Goal: Transaction & Acquisition: Subscribe to service/newsletter

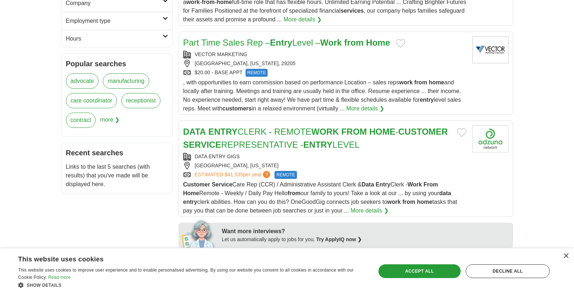
scroll to position [285, 0]
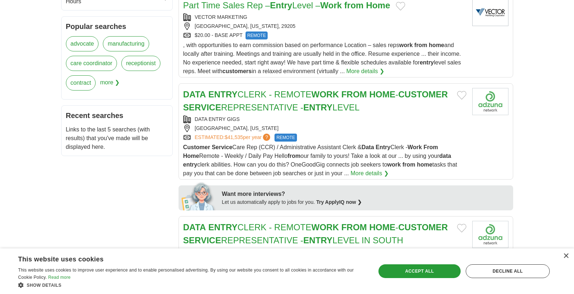
click at [259, 99] on link "DATA ENTRY CLERK - REMOTE WORK FROM HOME - CUSTOMER SERVICE REPRESENTATIVE - EN…" at bounding box center [315, 100] width 265 height 23
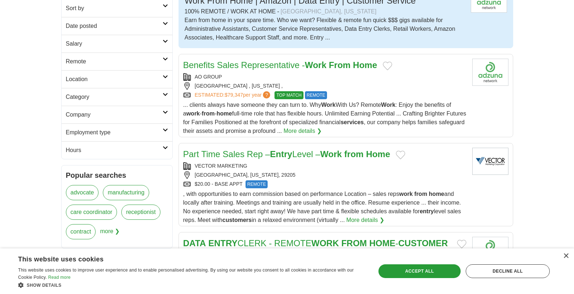
scroll to position [0, 0]
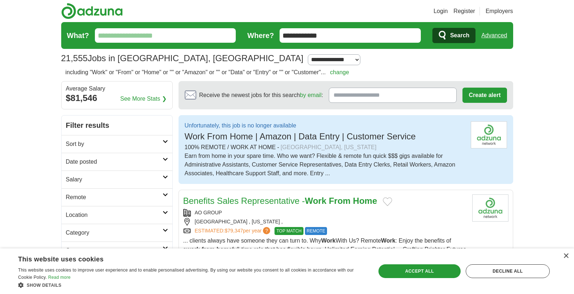
click at [309, 40] on input "**********" at bounding box center [350, 35] width 141 height 14
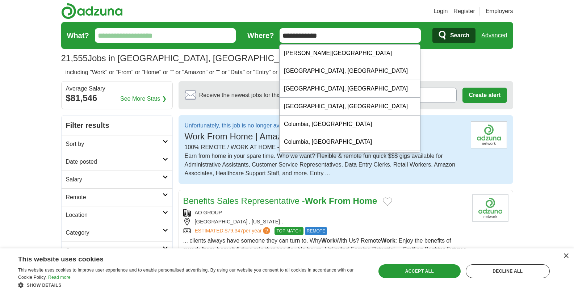
drag, startPoint x: 342, startPoint y: 38, endPoint x: 283, endPoint y: 33, distance: 59.7
click at [283, 33] on input "**********" at bounding box center [350, 35] width 141 height 14
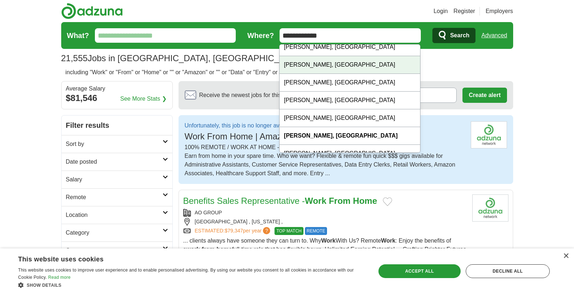
scroll to position [46, 0]
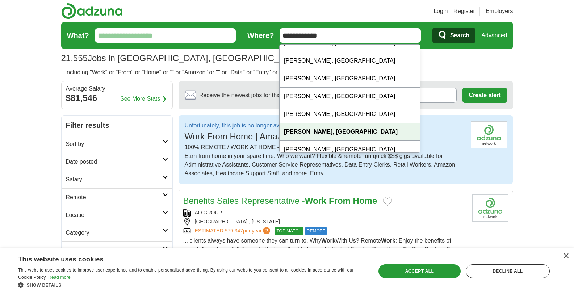
click at [310, 134] on strong "[PERSON_NAME], [GEOGRAPHIC_DATA]" at bounding box center [341, 132] width 114 height 6
type input "**********"
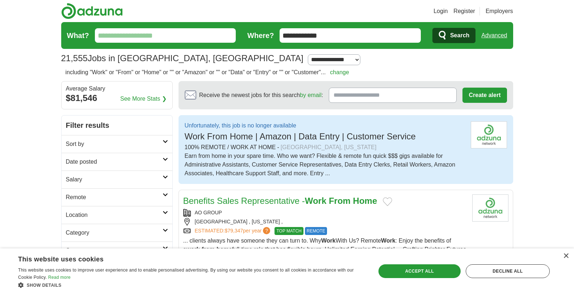
click at [135, 37] on input "What?" at bounding box center [165, 35] width 141 height 14
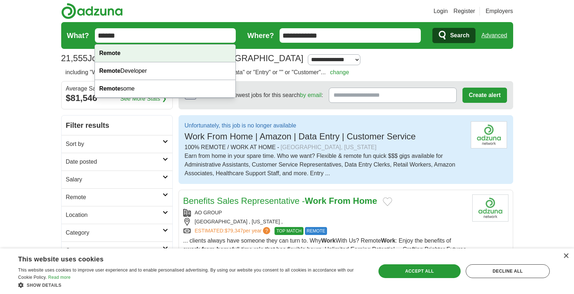
click at [105, 55] on strong "Remote" at bounding box center [109, 53] width 21 height 6
type input "******"
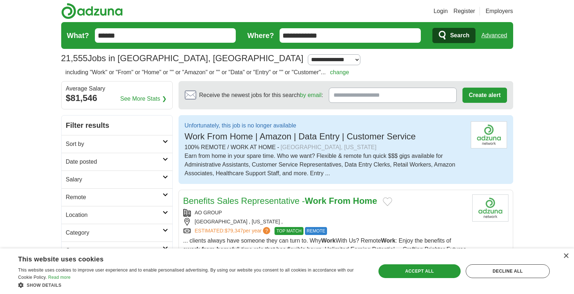
click at [461, 37] on span "Search" at bounding box center [459, 35] width 19 height 14
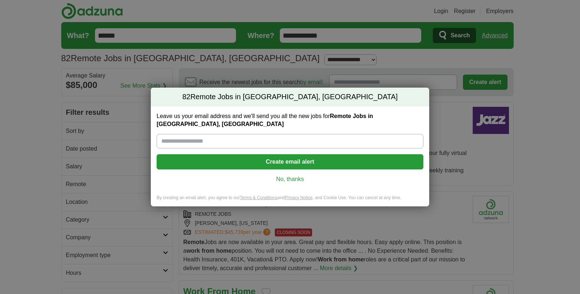
click at [210, 139] on input "Leave us your email address and we'll send you all the new jobs for Remote Jobs…" at bounding box center [289, 141] width 267 height 14
type input "**********"
click at [260, 160] on button "Create email alert" at bounding box center [289, 161] width 267 height 15
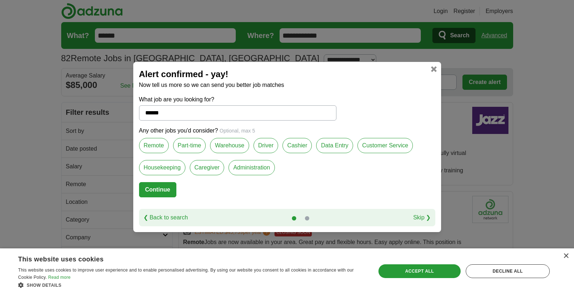
click at [155, 149] on label "Remote" at bounding box center [154, 145] width 30 height 15
click at [378, 148] on label "Customer Service" at bounding box center [385, 145] width 55 height 15
click at [334, 149] on label "Data Entry" at bounding box center [334, 145] width 37 height 15
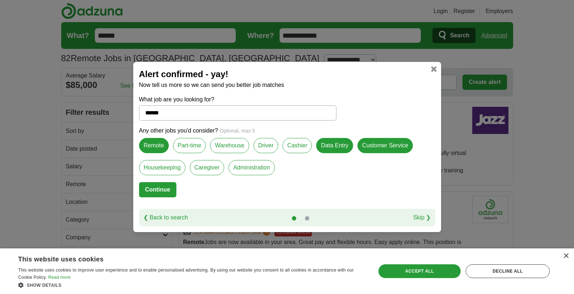
click at [246, 172] on label "Administration" at bounding box center [252, 167] width 46 height 15
click at [192, 145] on label "Part-time" at bounding box center [189, 145] width 33 height 15
click at [167, 191] on button "Continue" at bounding box center [157, 189] width 37 height 15
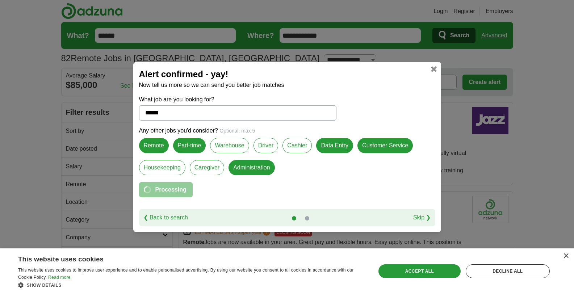
select select "*"
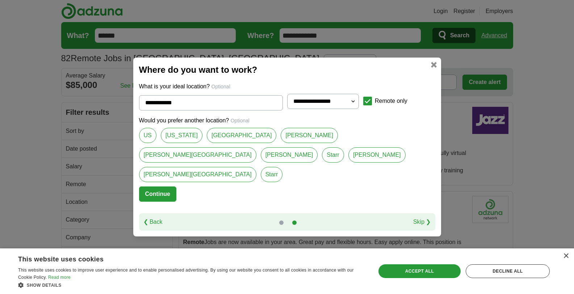
click at [162, 189] on button "Continue" at bounding box center [157, 194] width 37 height 15
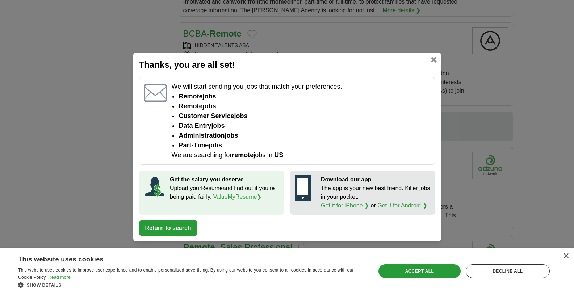
scroll to position [531, 0]
click at [179, 227] on button "Return to search" at bounding box center [168, 228] width 58 height 15
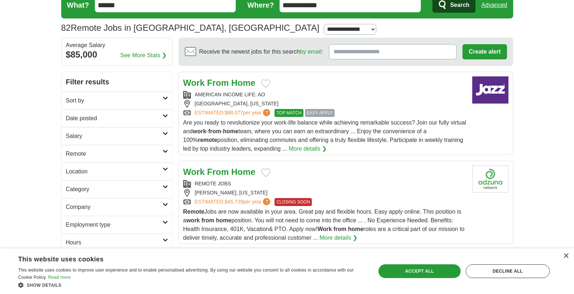
scroll to position [38, 0]
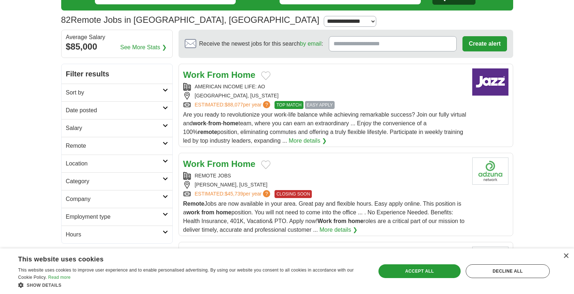
click at [348, 231] on link "More details ❯" at bounding box center [338, 230] width 38 height 9
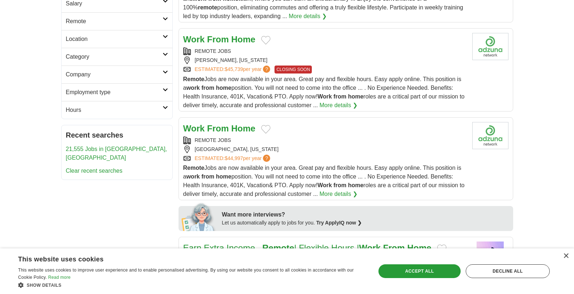
scroll to position [164, 0]
click at [348, 193] on link "More details ❯" at bounding box center [338, 193] width 38 height 9
